Goal: Communication & Community: Participate in discussion

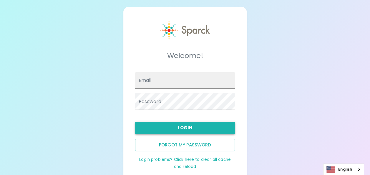
type input "[EMAIL_ADDRESS][DOMAIN_NAME]"
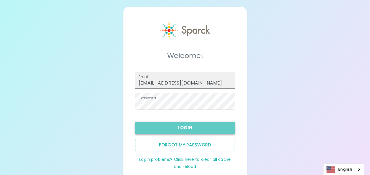
click at [217, 122] on button "Login" at bounding box center [185, 128] width 100 height 12
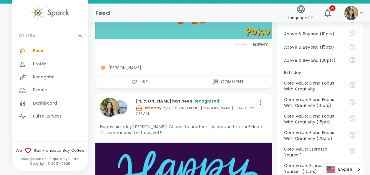
scroll to position [303, 0]
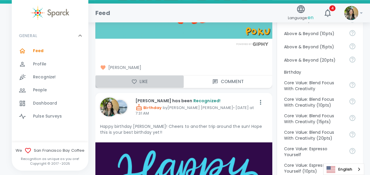
click at [134, 84] on button "Like" at bounding box center [139, 81] width 88 height 12
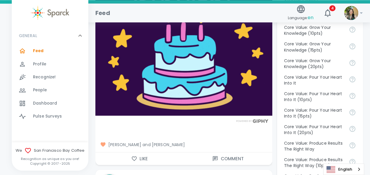
scroll to position [507, 0]
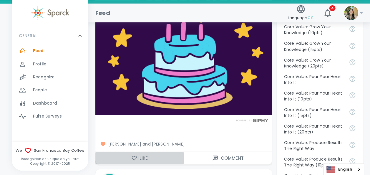
click at [141, 154] on button "Like" at bounding box center [139, 158] width 88 height 12
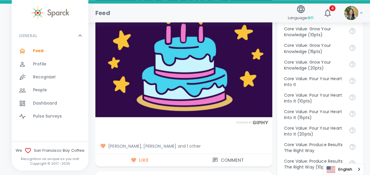
scroll to position [505, 0]
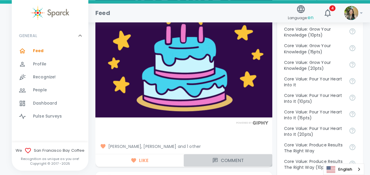
click at [222, 160] on button "Comment" at bounding box center [228, 160] width 88 height 12
click at [218, 162] on icon "button" at bounding box center [215, 160] width 6 height 6
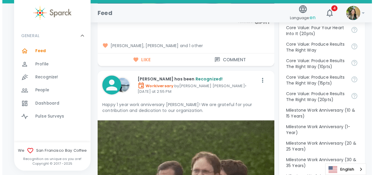
scroll to position [605, 0]
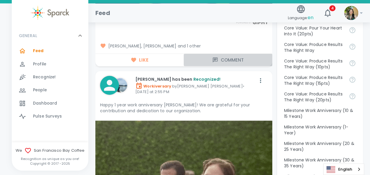
click at [228, 59] on button "Comment" at bounding box center [228, 60] width 88 height 12
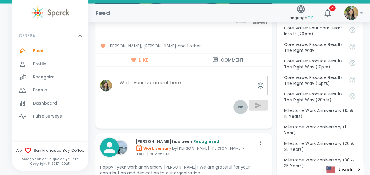
click at [240, 105] on icon "toggle password visibility" at bounding box center [240, 107] width 7 height 7
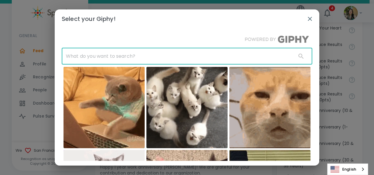
click at [240, 62] on input "text" at bounding box center [177, 56] width 230 height 16
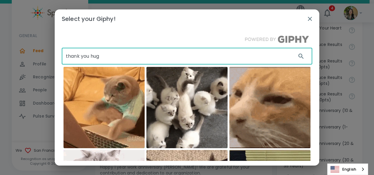
type input "thank you hug"
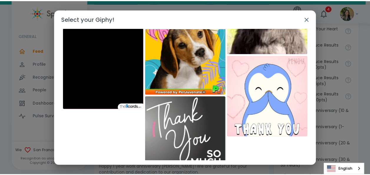
scroll to position [418, 0]
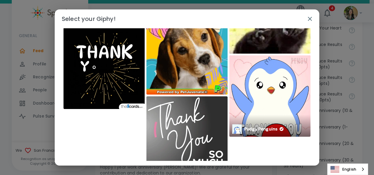
click at [280, 98] on img at bounding box center [269, 95] width 81 height 81
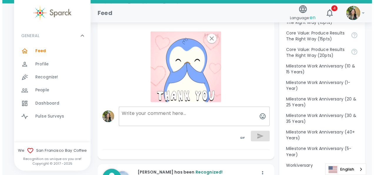
scroll to position [650, 0]
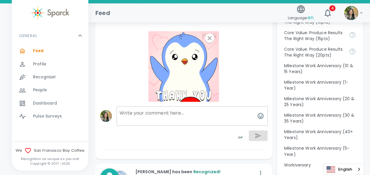
click at [208, 113] on textarea at bounding box center [192, 115] width 151 height 19
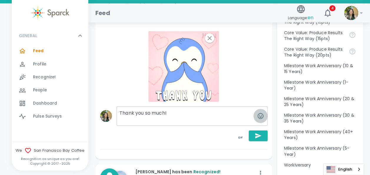
click at [260, 113] on icon "button" at bounding box center [260, 115] width 7 height 7
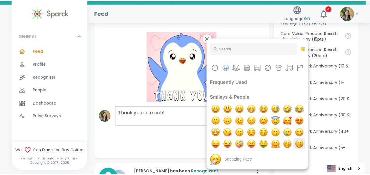
scroll to position [0, 0]
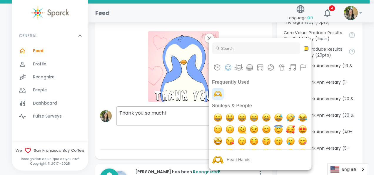
click at [219, 95] on img "heart hands" at bounding box center [218, 94] width 12 height 12
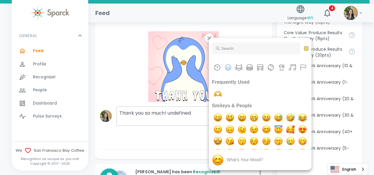
click at [202, 117] on div at bounding box center [187, 87] width 374 height 175
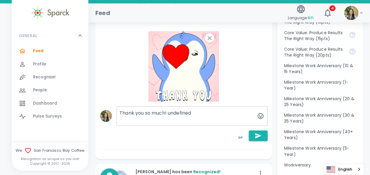
click at [199, 114] on textarea "Thank you so much! undefined" at bounding box center [192, 115] width 151 height 19
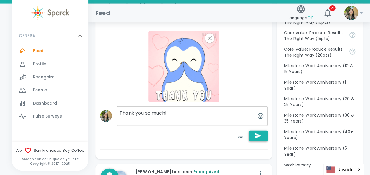
type textarea "Thank you so much!"
click at [263, 132] on button "button" at bounding box center [258, 135] width 19 height 11
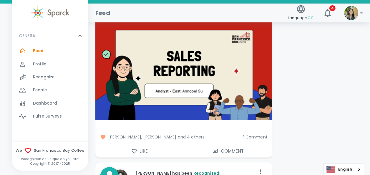
scroll to position [1217, 0]
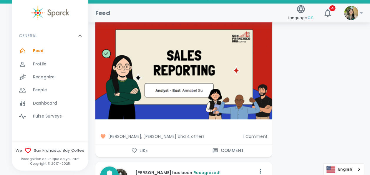
click at [185, 133] on span "[PERSON_NAME], [PERSON_NAME] and 4 others" at bounding box center [169, 136] width 138 height 6
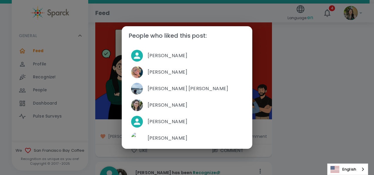
click at [285, 120] on div "People who liked this post: [PERSON_NAME] [PERSON_NAME] [PERSON_NAME] [PERSON_N…" at bounding box center [187, 87] width 374 height 175
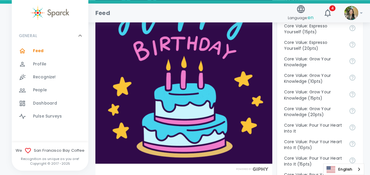
scroll to position [459, 0]
